Goal: Navigation & Orientation: Find specific page/section

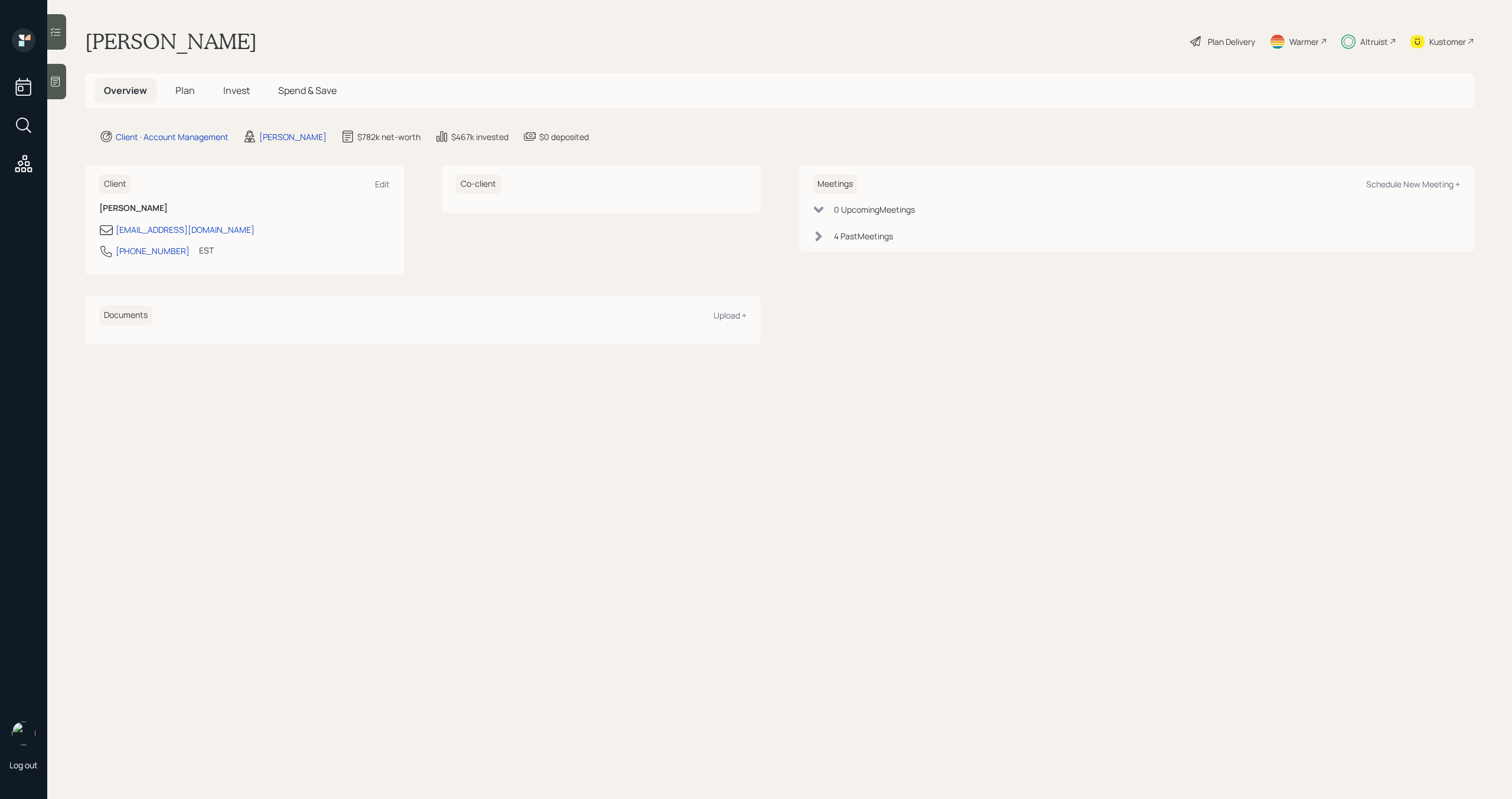
click at [192, 88] on span "Plan" at bounding box center [185, 90] width 20 height 13
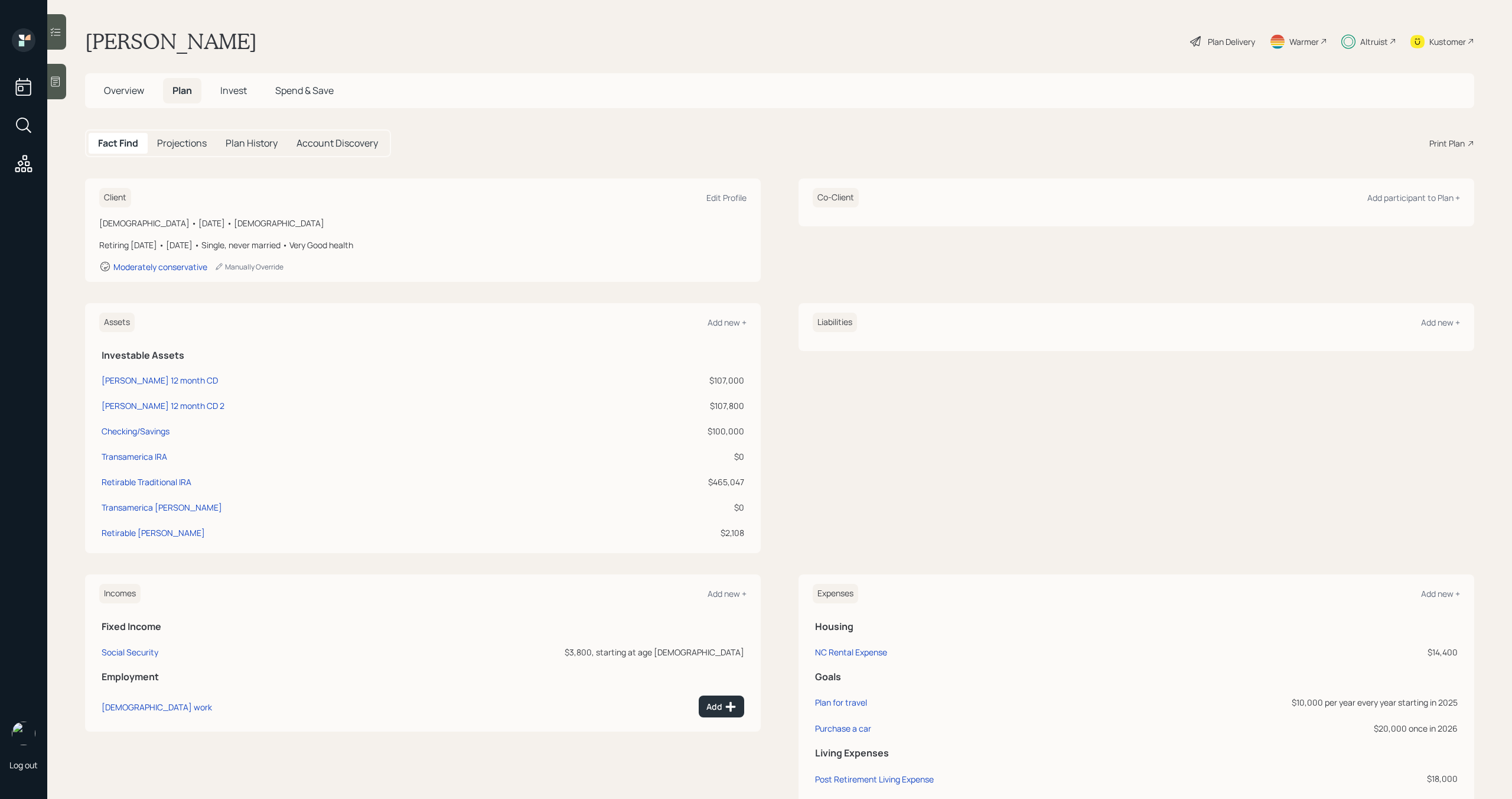
click at [233, 88] on span "Invest" at bounding box center [233, 90] width 27 height 13
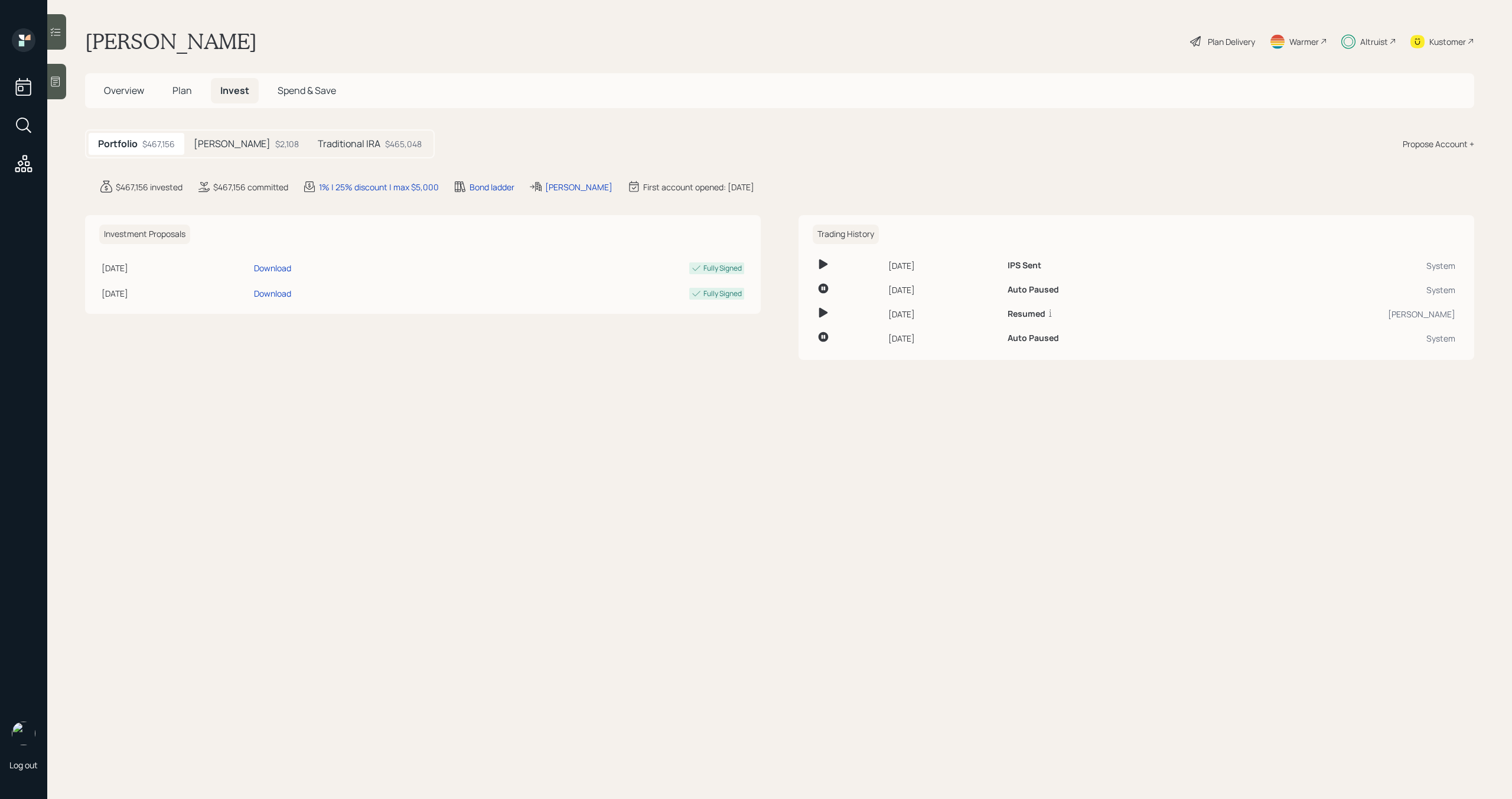
click at [318, 147] on h5 "Traditional IRA" at bounding box center [349, 144] width 63 height 11
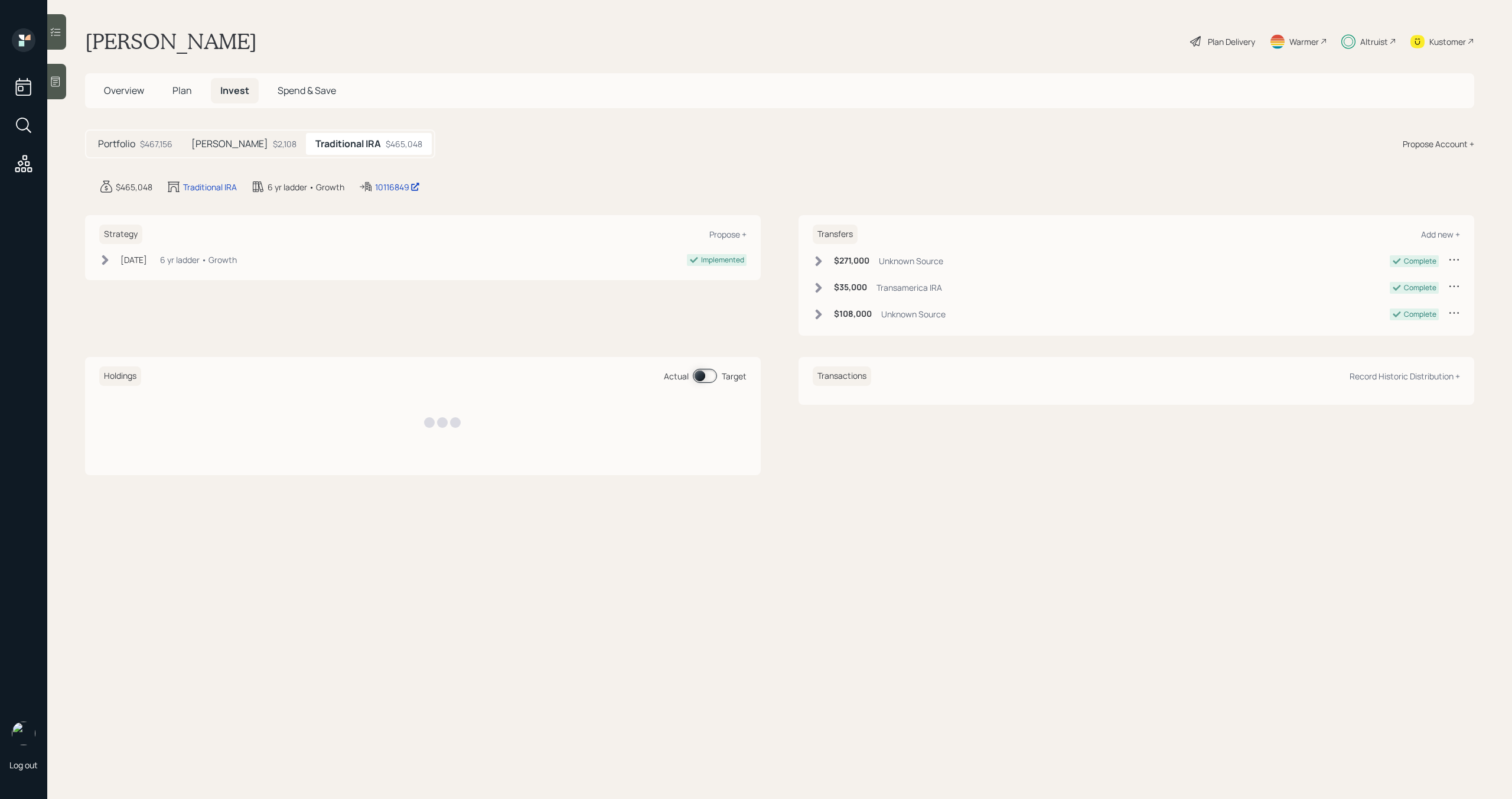
click at [273, 147] on div "$2,108" at bounding box center [284, 143] width 24 height 12
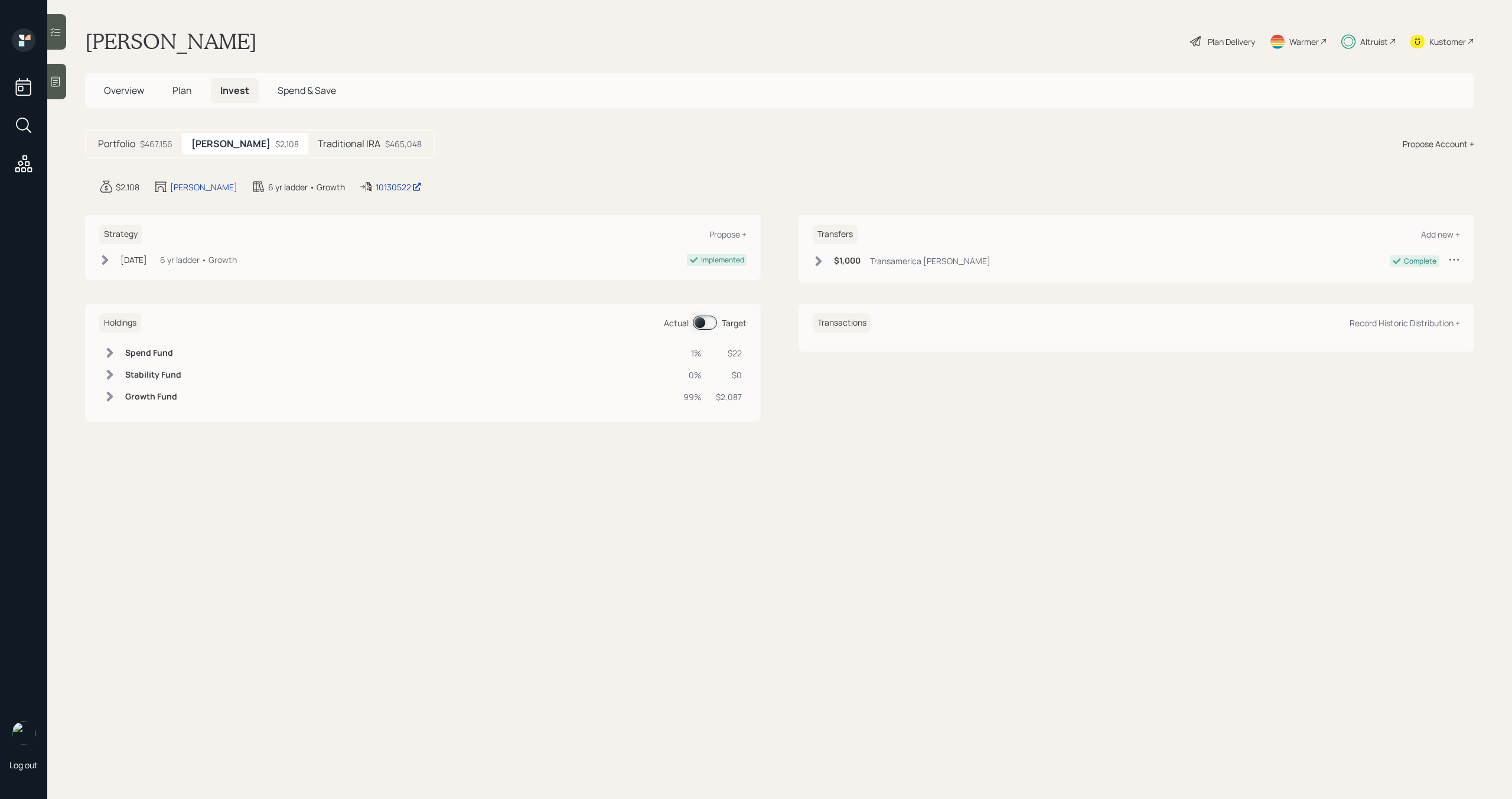
click at [194, 88] on h5 "Plan" at bounding box center [182, 90] width 38 height 25
